Goal: Complete application form

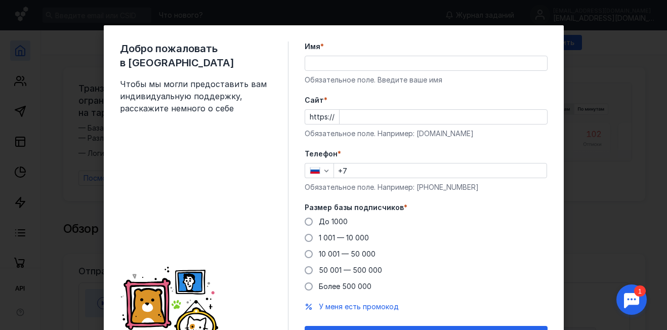
click at [346, 116] on input "Cайт *" at bounding box center [443, 117] width 207 height 14
click at [320, 64] on input "Имя *" at bounding box center [426, 63] width 242 height 14
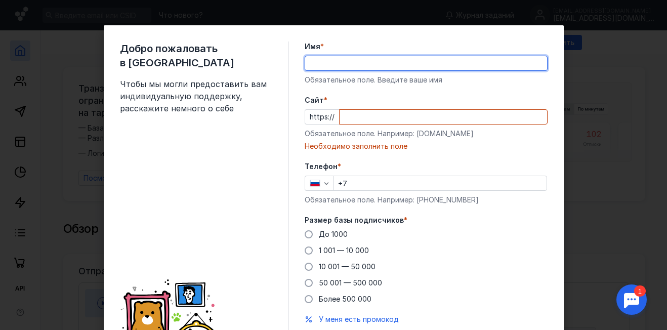
type input "[PERSON_NAME]"
type input "[PHONE_NUMBER]"
type input "[PERSON_NAME]"
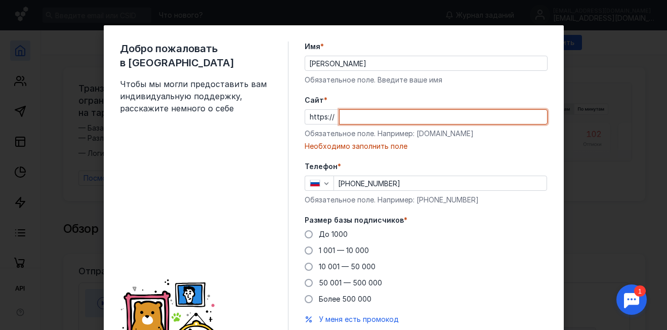
click at [344, 120] on input "Cайт *" at bounding box center [443, 117] width 207 height 14
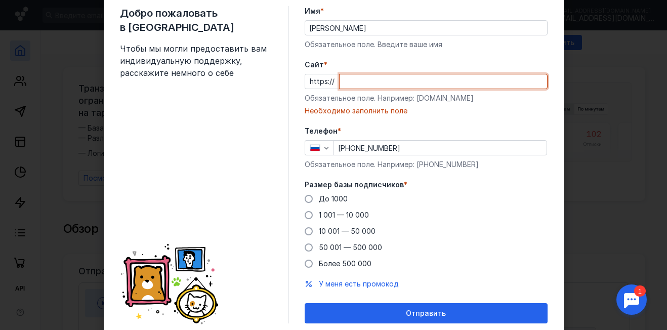
scroll to position [51, 0]
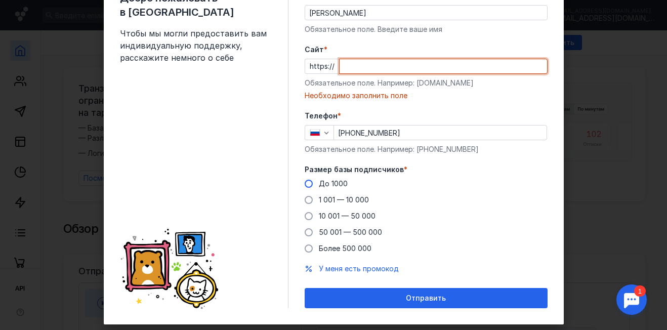
click at [306, 184] on span at bounding box center [309, 184] width 8 height 8
click at [0, 0] on input "До 1000" at bounding box center [0, 0] width 0 height 0
click at [346, 68] on input "Cайт *" at bounding box center [443, 66] width 207 height 14
